Goal: Navigation & Orientation: Find specific page/section

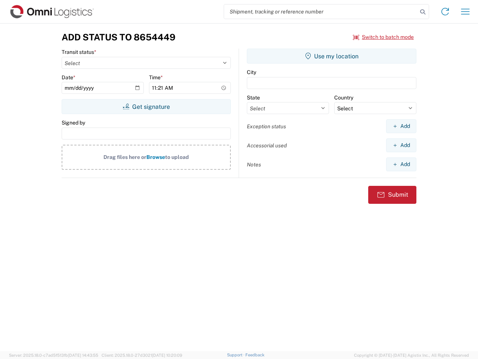
click at [321, 12] on input "search" at bounding box center [321, 11] width 194 height 14
click at [423, 12] on icon at bounding box center [423, 12] width 10 height 10
click at [445, 12] on icon at bounding box center [445, 12] width 12 height 12
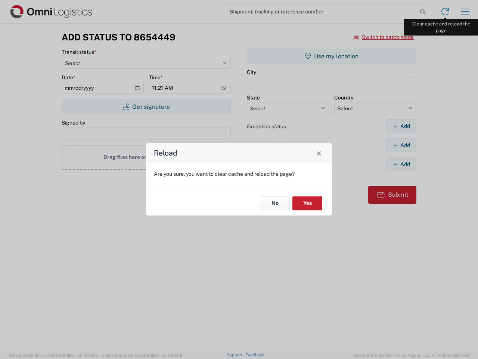
click at [466, 12] on div "Reload Are you sure, you want to clear cache and reload the page? No Yes" at bounding box center [239, 179] width 478 height 359
click at [384, 37] on div "Reload Are you sure, you want to clear cache and reload the page? No Yes" at bounding box center [239, 179] width 478 height 359
click at [146, 107] on div "Reload Are you sure, you want to clear cache and reload the page? No Yes" at bounding box center [239, 179] width 478 height 359
click at [332, 56] on div "Reload Are you sure, you want to clear cache and reload the page? No Yes" at bounding box center [239, 179] width 478 height 359
click at [401, 126] on div "Reload Are you sure, you want to clear cache and reload the page? No Yes" at bounding box center [239, 179] width 478 height 359
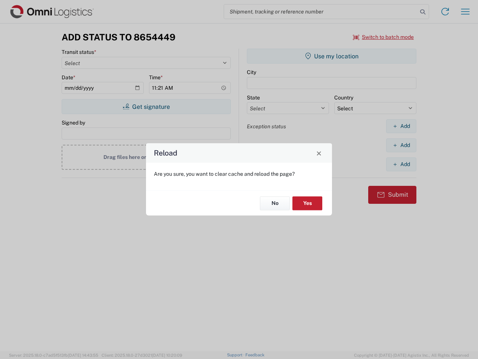
click at [401, 145] on div "Reload Are you sure, you want to clear cache and reload the page? No Yes" at bounding box center [239, 179] width 478 height 359
click at [401, 164] on div "Reload Are you sure, you want to clear cache and reload the page? No Yes" at bounding box center [239, 179] width 478 height 359
